Goal: Transaction & Acquisition: Book appointment/travel/reservation

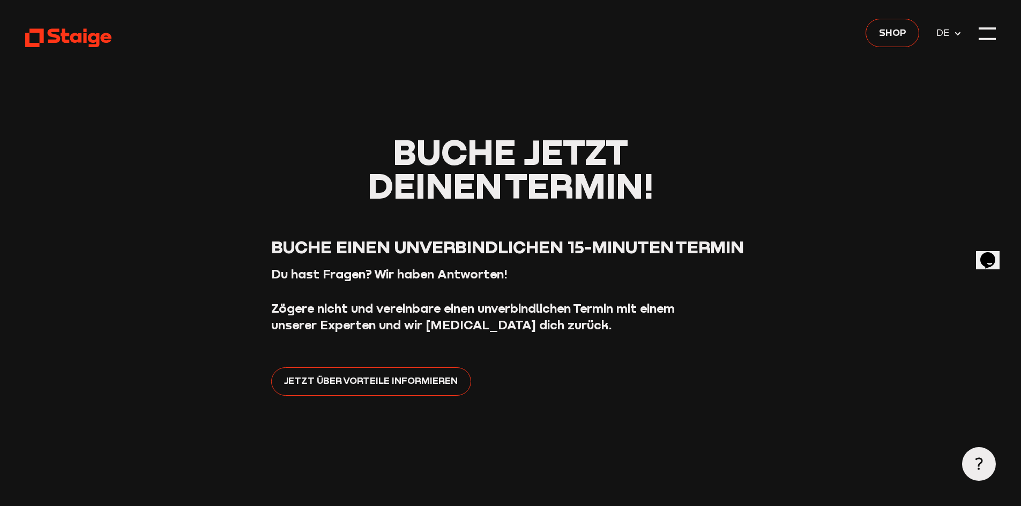
click at [985, 255] on icon "$i18n('chat', 'chat_widget')" at bounding box center [987, 260] width 15 height 16
drag, startPoint x: 640, startPoint y: 426, endPoint x: 494, endPoint y: 398, distance: 148.0
